Goal: Task Accomplishment & Management: Manage account settings

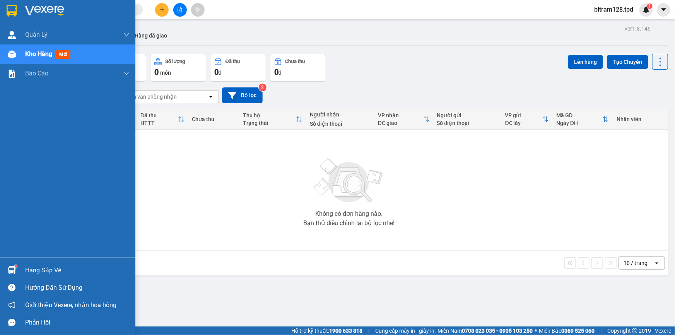
drag, startPoint x: 20, startPoint y: 279, endPoint x: 24, endPoint y: 274, distance: 6.6
click at [21, 279] on div "Hàng sắp về Hướng dẫn sử dụng Giới thiệu Vexere, nhận hoa hồng Phản hồi" at bounding box center [67, 294] width 135 height 74
click at [52, 266] on div "Hàng sắp về" at bounding box center [77, 271] width 104 height 12
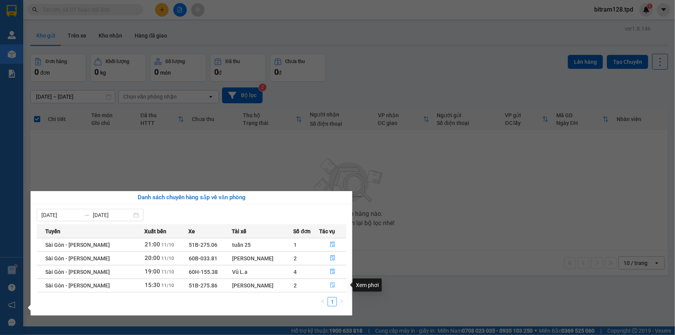
click at [335, 284] on button "button" at bounding box center [333, 285] width 26 height 12
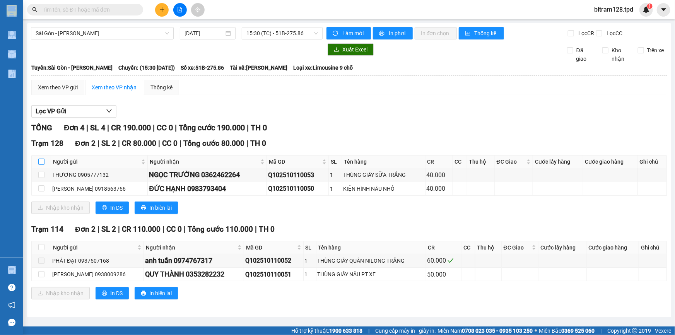
click at [43, 159] on input "checkbox" at bounding box center [41, 162] width 6 height 6
checkbox input "true"
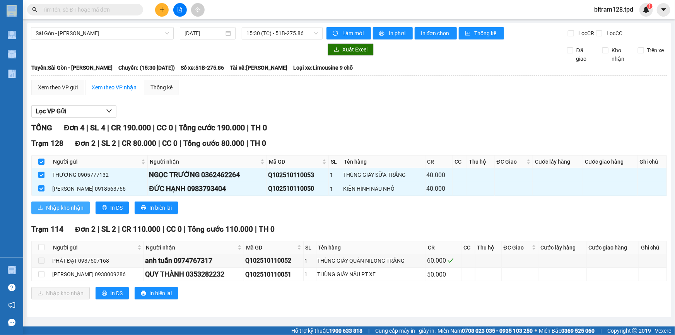
click at [57, 202] on button "Nhập kho nhận" at bounding box center [60, 208] width 58 height 12
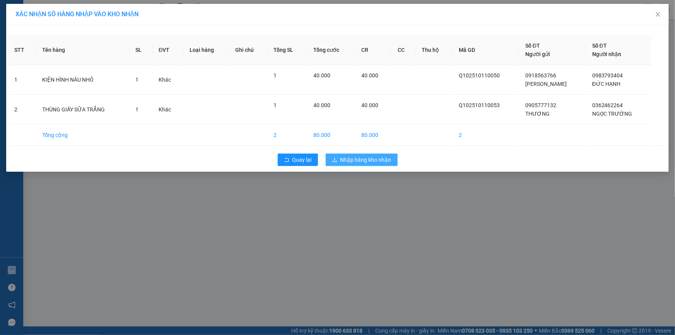
click at [371, 163] on span "Nhập hàng kho nhận" at bounding box center [365, 160] width 51 height 9
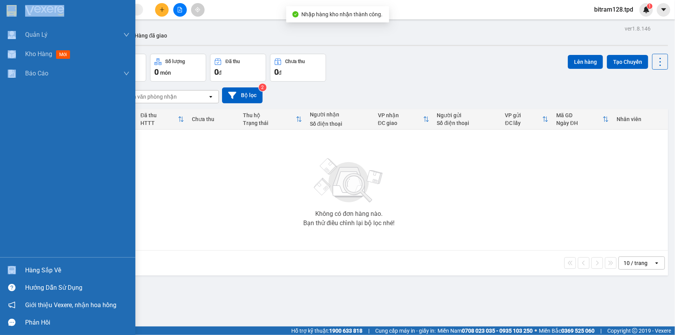
click at [12, 262] on div "Hàng sắp về" at bounding box center [67, 270] width 135 height 17
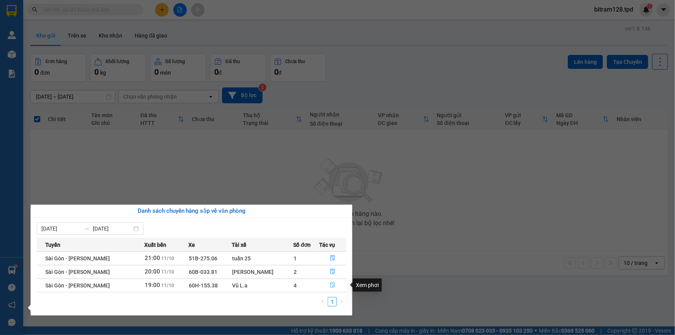
click at [333, 284] on button "button" at bounding box center [333, 285] width 26 height 12
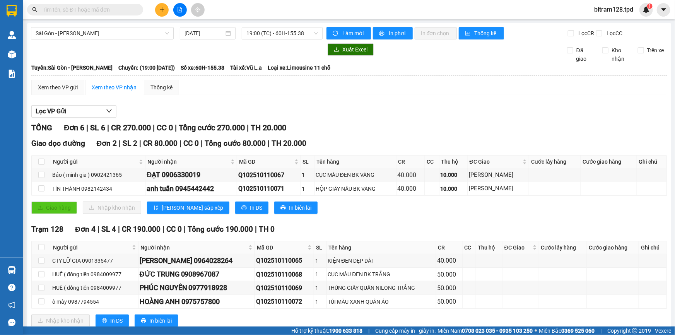
scroll to position [21, 0]
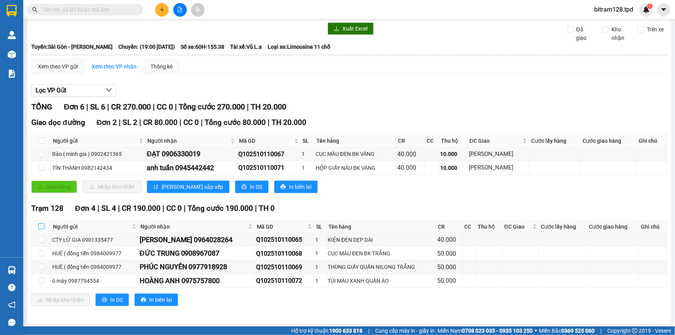
click at [39, 225] on input "checkbox" at bounding box center [41, 226] width 6 height 6
checkbox input "true"
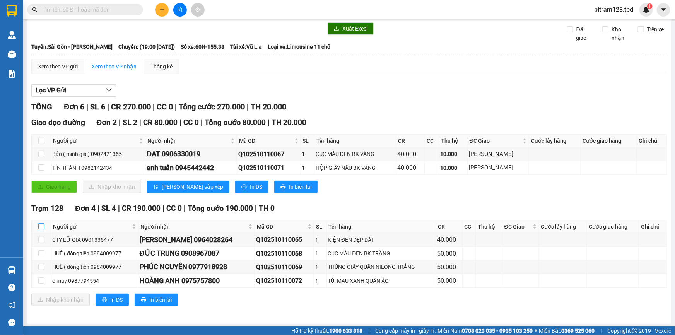
checkbox input "true"
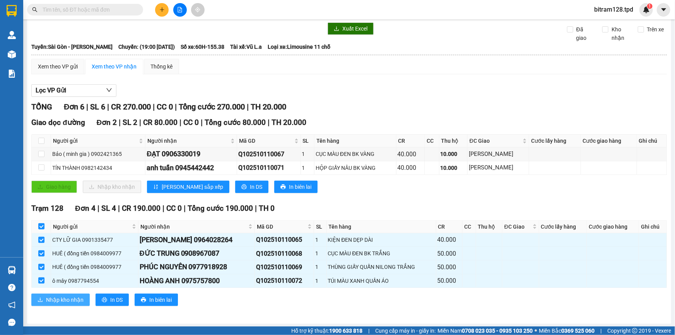
click at [74, 302] on span "Nhập kho nhận" at bounding box center [65, 300] width 38 height 9
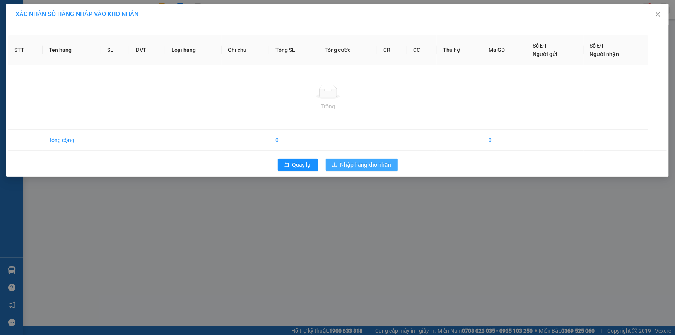
click at [377, 168] on span "Nhập hàng kho nhận" at bounding box center [365, 165] width 51 height 9
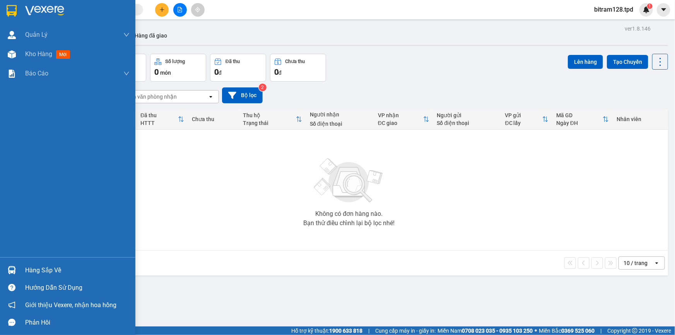
click at [49, 272] on div "Hàng sắp về" at bounding box center [77, 271] width 104 height 12
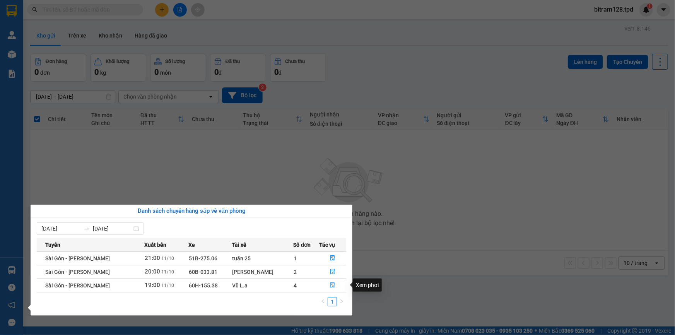
click at [330, 286] on icon "file-done" at bounding box center [332, 284] width 5 height 5
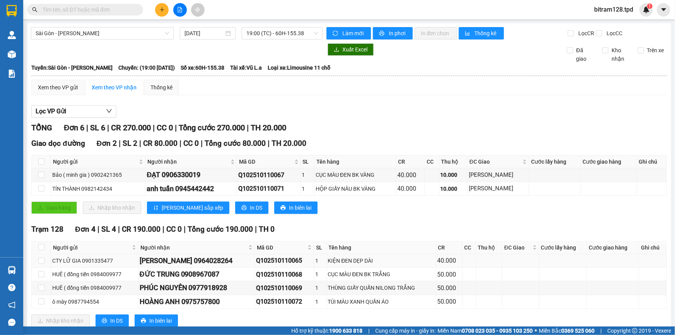
scroll to position [21, 0]
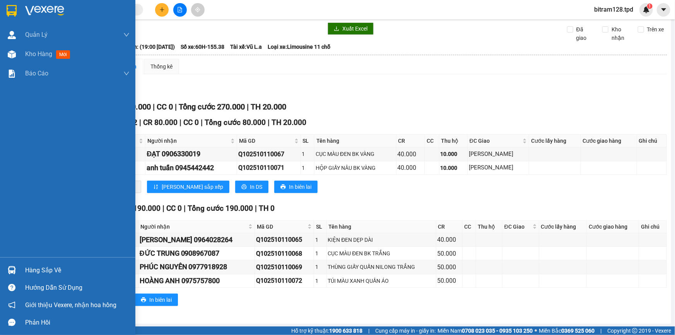
click at [19, 271] on div "Hàng sắp về" at bounding box center [67, 270] width 135 height 17
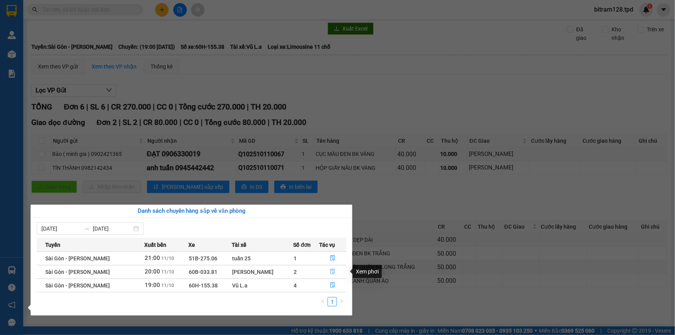
click at [331, 271] on icon "file-done" at bounding box center [332, 271] width 5 height 5
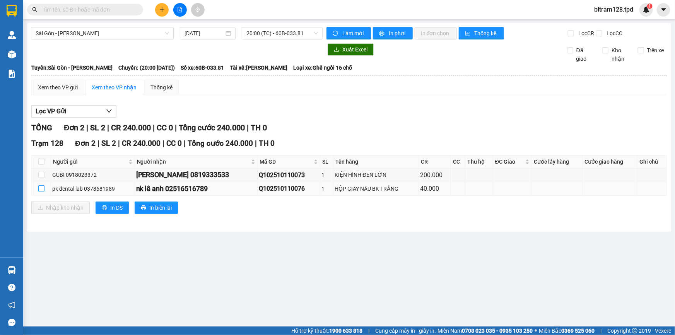
click at [38, 188] on input "checkbox" at bounding box center [41, 188] width 6 height 6
checkbox input "true"
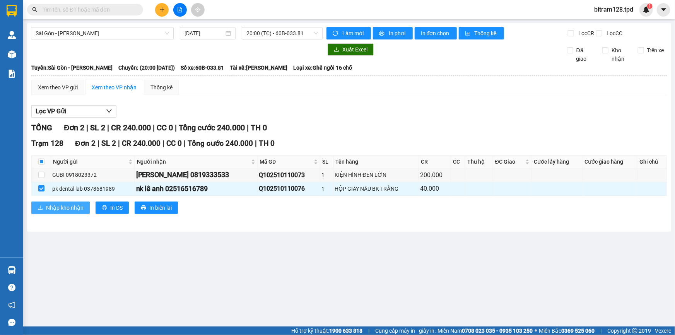
click at [57, 209] on span "Nhập kho nhận" at bounding box center [65, 207] width 38 height 9
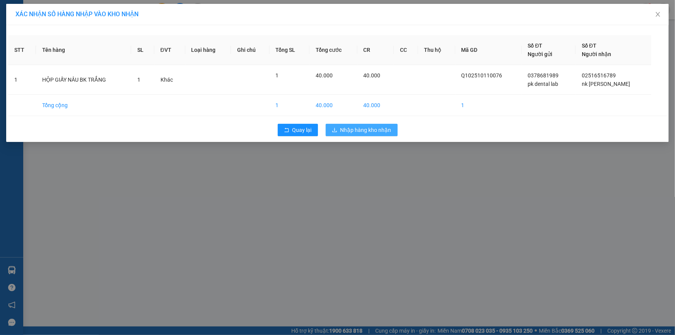
click at [362, 130] on span "Nhập hàng kho nhận" at bounding box center [365, 130] width 51 height 9
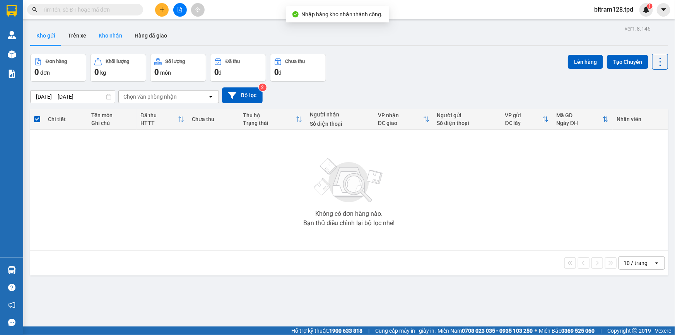
click at [108, 32] on button "Kho nhận" at bounding box center [110, 35] width 36 height 19
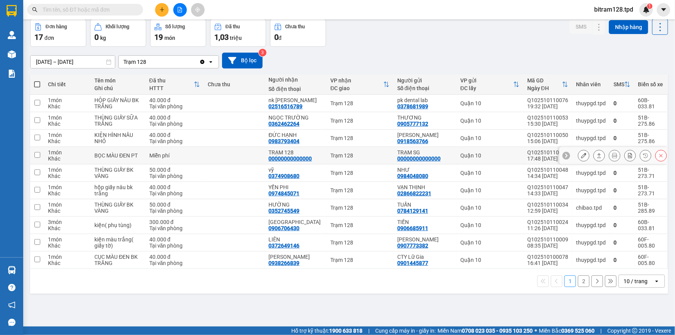
scroll to position [35, 0]
click at [583, 282] on button "2" at bounding box center [584, 281] width 12 height 12
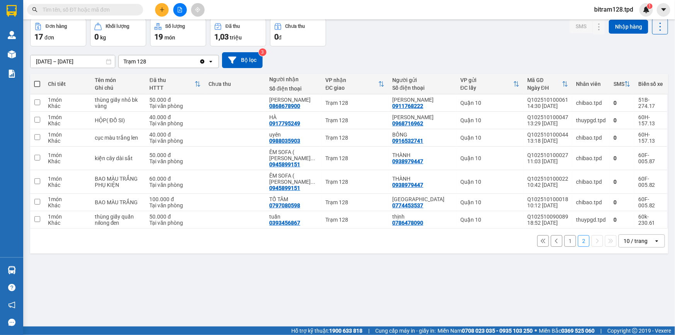
click at [422, 250] on div "ver 1.8.146 Kho gửi Trên xe Kho nhận Hàng đã giao Đơn hàng 17 đơn Khối lượng 0 …" at bounding box center [349, 155] width 644 height 335
click at [564, 235] on button "1" at bounding box center [570, 241] width 12 height 12
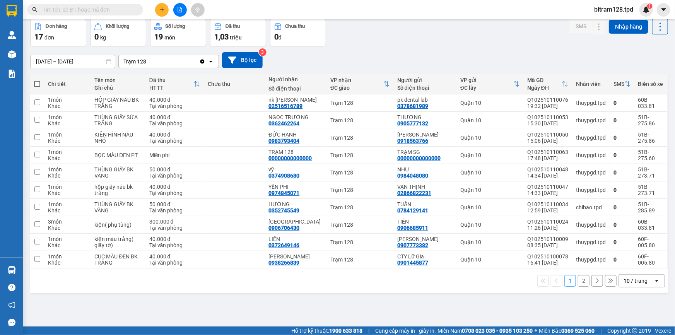
click at [136, 9] on span at bounding box center [137, 9] width 5 height 9
click at [123, 7] on input "text" at bounding box center [88, 9] width 91 height 9
click at [121, 8] on input "text" at bounding box center [88, 9] width 91 height 9
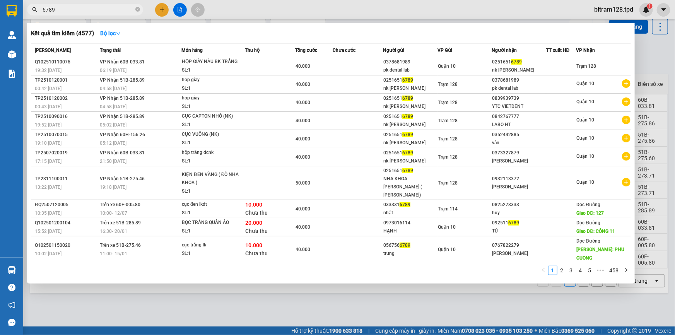
type input "6789"
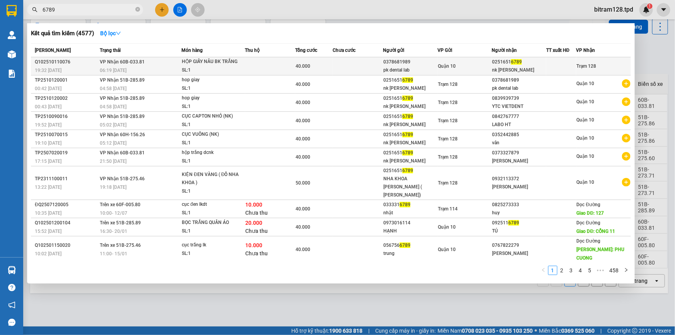
click at [474, 58] on table "Mã ĐH Trạng thái Món hàng Thu hộ Tổng cước Chưa cước Người gửi VP Gửi Người nhậ…" at bounding box center [331, 153] width 600 height 220
click at [474, 62] on div "Quận 10" at bounding box center [465, 66] width 54 height 9
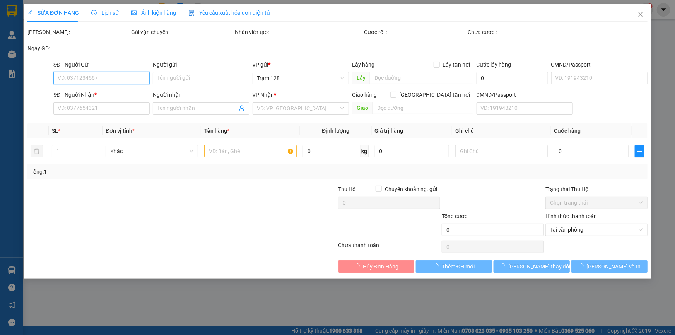
type input "0378681989"
type input "pk dental lab"
type input "241431788"
type input "02516516789"
type input "nk [PERSON_NAME]"
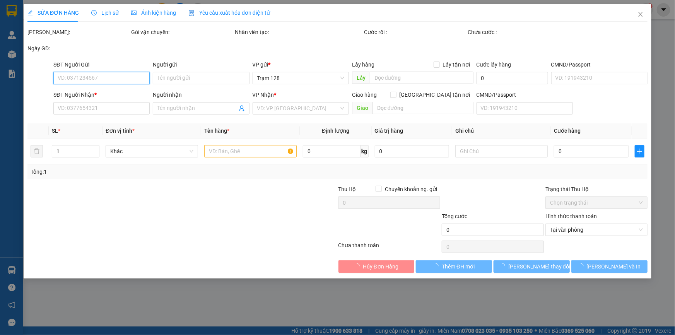
type input "40.000"
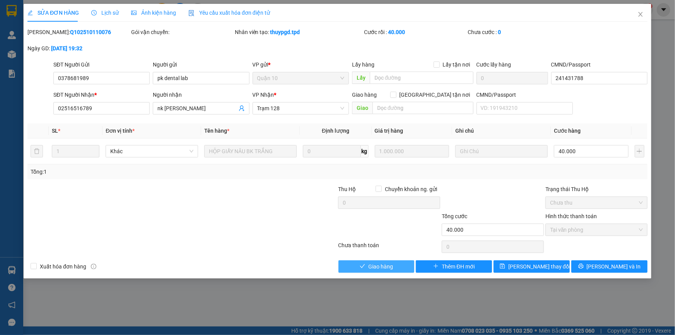
click at [396, 268] on button "Giao hàng" at bounding box center [377, 266] width 76 height 12
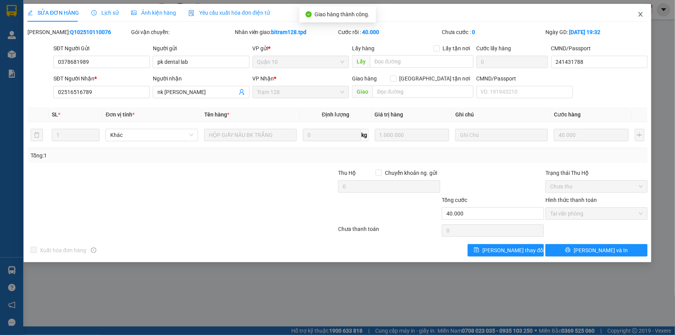
click at [639, 17] on icon "close" at bounding box center [641, 14] width 6 height 6
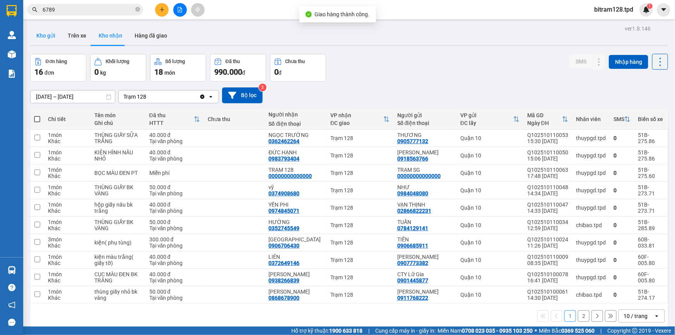
click at [48, 36] on button "Kho gửi" at bounding box center [45, 35] width 31 height 19
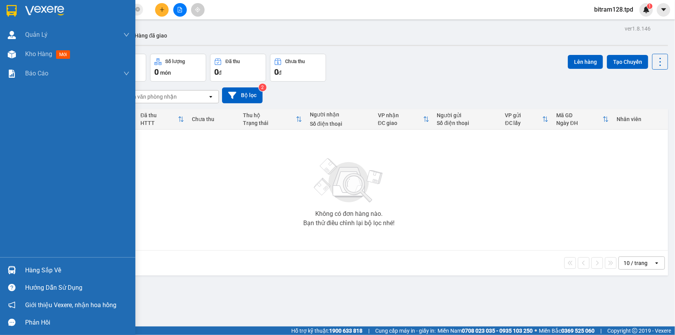
click at [37, 268] on div "Hàng sắp về" at bounding box center [77, 271] width 104 height 12
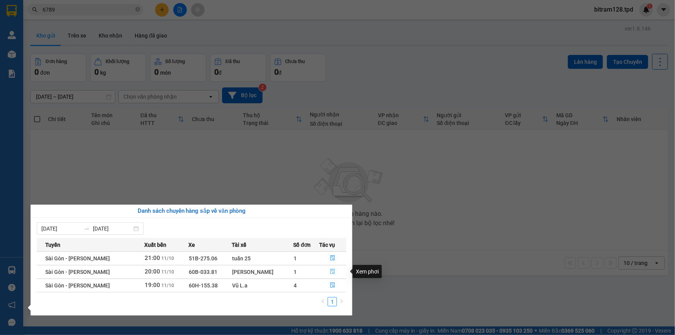
click at [335, 269] on button "button" at bounding box center [333, 272] width 26 height 12
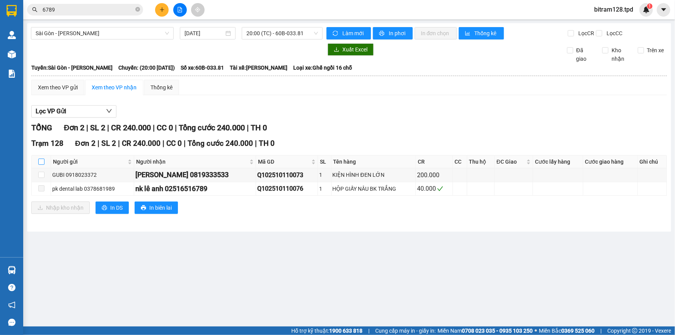
click at [43, 160] on input "checkbox" at bounding box center [41, 162] width 6 height 6
checkbox input "true"
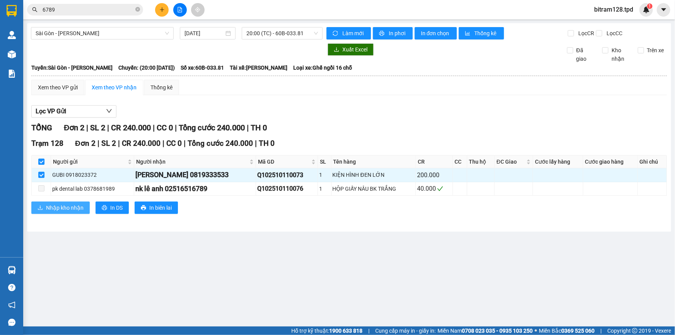
click at [65, 210] on span "Nhập kho nhận" at bounding box center [65, 207] width 38 height 9
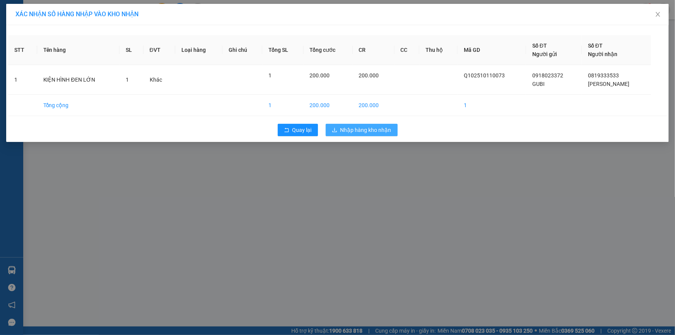
click at [371, 133] on span "Nhập hàng kho nhận" at bounding box center [365, 130] width 51 height 9
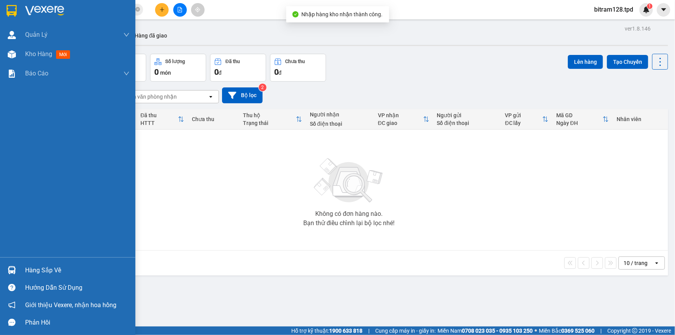
click at [20, 275] on div "Hàng sắp về" at bounding box center [67, 270] width 135 height 17
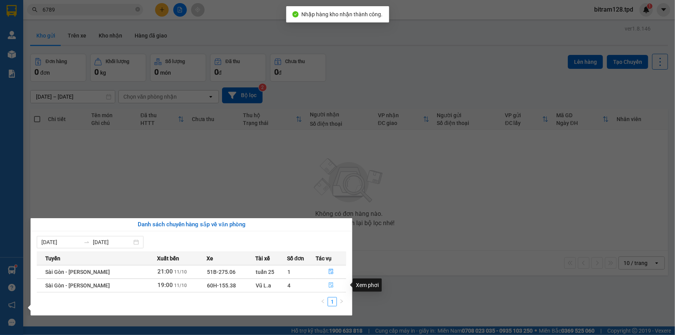
click at [330, 285] on icon "file-done" at bounding box center [330, 284] width 5 height 5
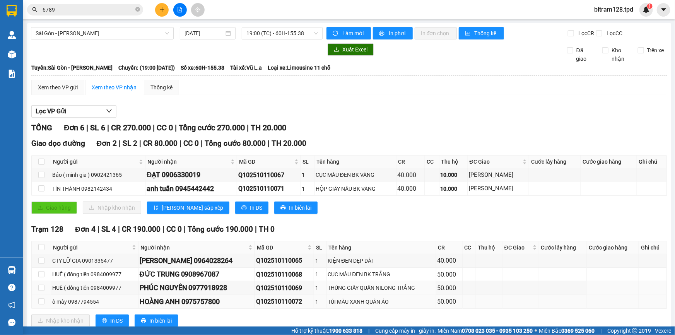
scroll to position [21, 0]
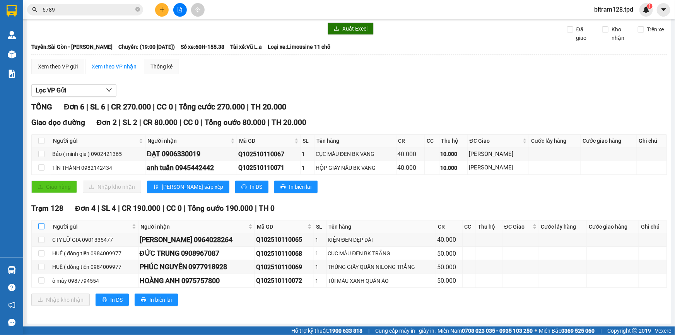
click at [41, 224] on input "checkbox" at bounding box center [41, 226] width 6 height 6
checkbox input "true"
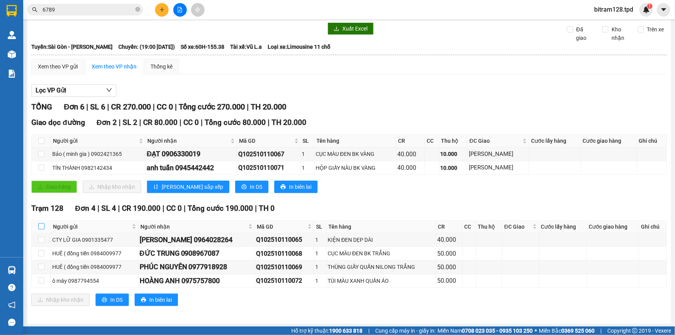
checkbox input "true"
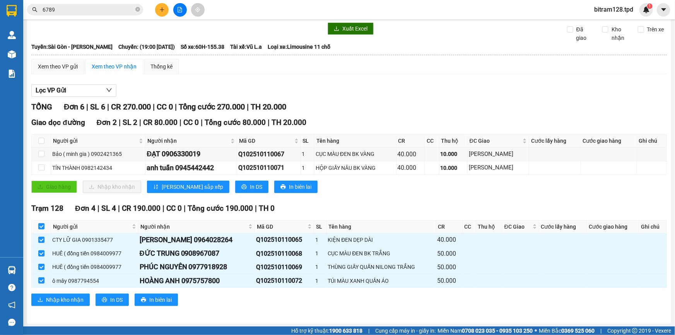
click at [70, 306] on div "Trạm 128 Đơn 4 | SL 4 | CR 190.000 | CC 0 | Tổng cước 190.000 | TH 0 Người gửi …" at bounding box center [349, 257] width 636 height 109
click at [60, 300] on span "Nhập kho nhận" at bounding box center [65, 300] width 38 height 9
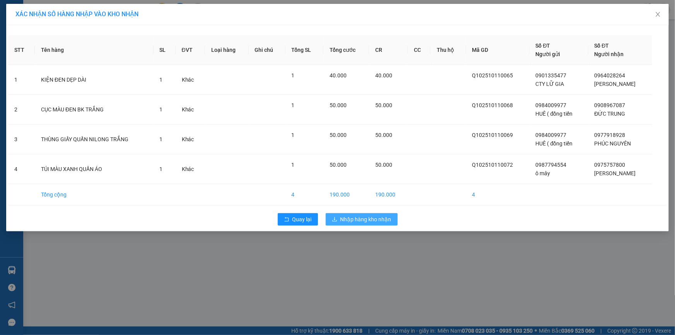
click at [364, 220] on span "Nhập hàng kho nhận" at bounding box center [365, 219] width 51 height 9
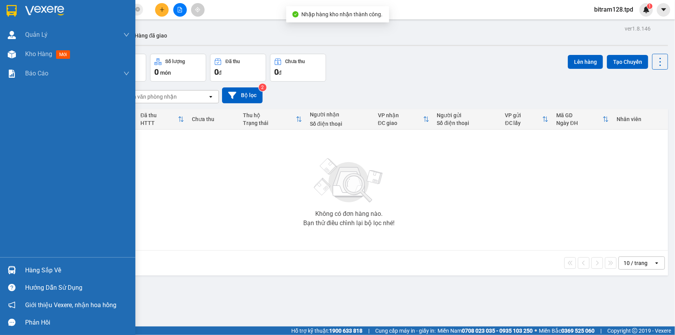
click at [22, 267] on div "Hàng sắp về" at bounding box center [67, 270] width 135 height 17
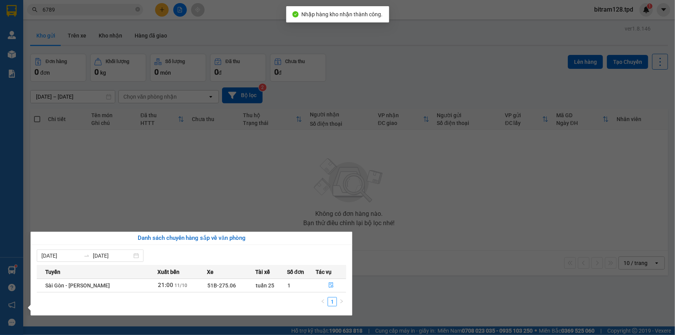
drag, startPoint x: 329, startPoint y: 279, endPoint x: 329, endPoint y: 283, distance: 4.3
click at [329, 279] on td at bounding box center [331, 286] width 31 height 14
click at [329, 283] on icon "file-done" at bounding box center [330, 284] width 5 height 5
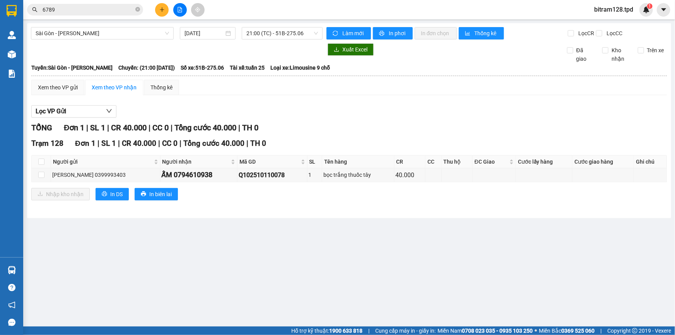
click at [46, 159] on th at bounding box center [41, 162] width 19 height 13
click at [39, 160] on input "checkbox" at bounding box center [41, 162] width 6 height 6
checkbox input "true"
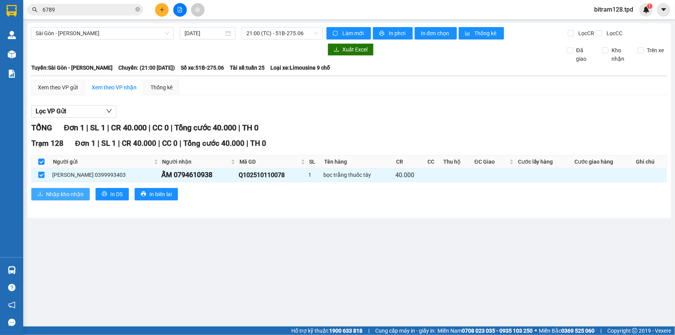
click at [58, 192] on span "Nhập kho nhận" at bounding box center [65, 194] width 38 height 9
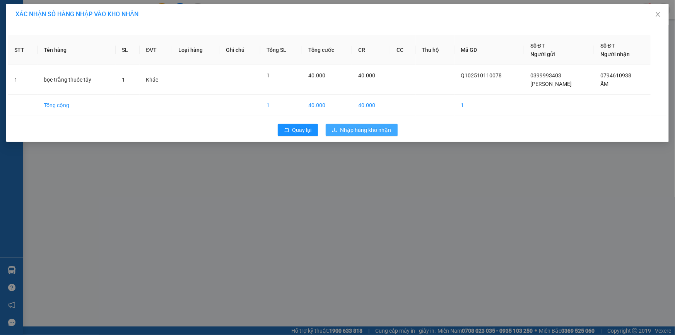
click at [374, 129] on span "Nhập hàng kho nhận" at bounding box center [365, 130] width 51 height 9
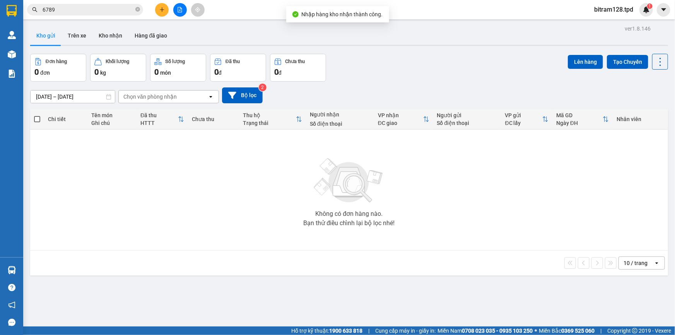
drag, startPoint x: 76, startPoint y: 30, endPoint x: 99, endPoint y: 25, distance: 23.3
click at [75, 30] on button "Trên xe" at bounding box center [77, 35] width 31 height 19
